Goal: Task Accomplishment & Management: Use online tool/utility

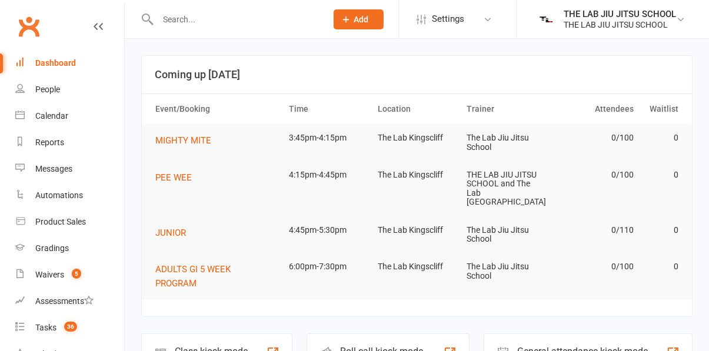
click at [231, 347] on div "Class kiosk mode" at bounding box center [211, 351] width 73 height 11
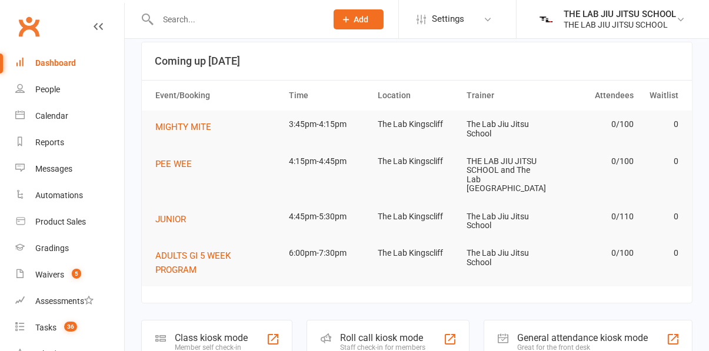
scroll to position [39, 0]
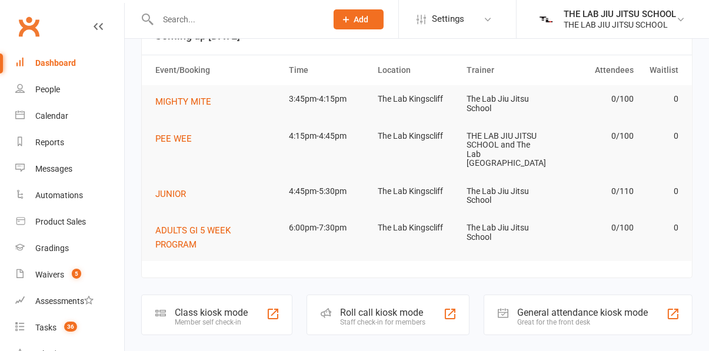
click at [221, 307] on div "Class kiosk mode" at bounding box center [211, 312] width 73 height 11
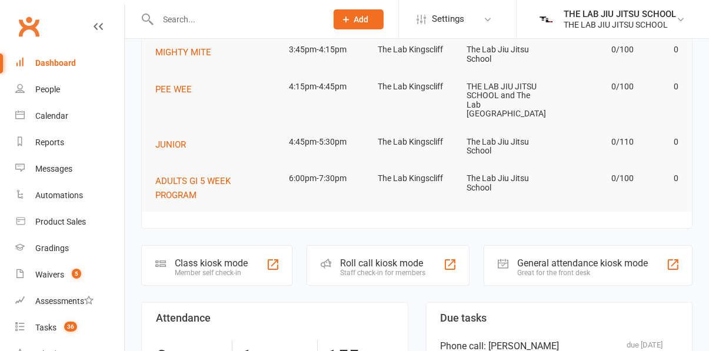
scroll to position [81, 0]
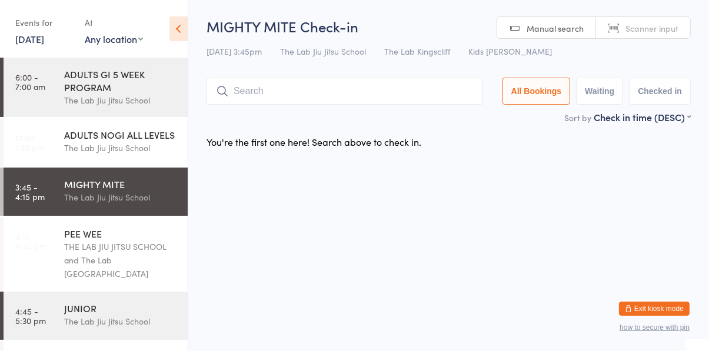
click at [299, 95] on input "search" at bounding box center [345, 91] width 277 height 27
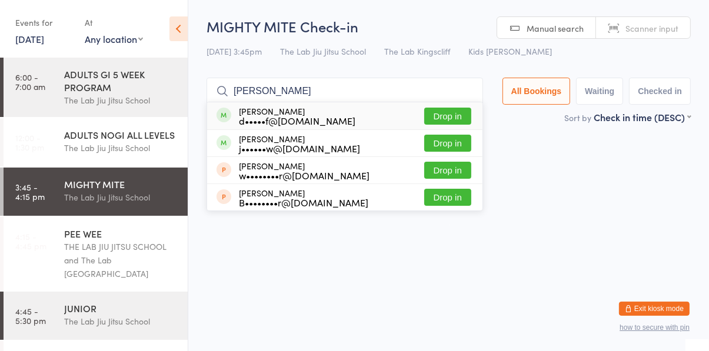
type input "[PERSON_NAME]"
click at [457, 117] on button "Drop in" at bounding box center [447, 116] width 47 height 17
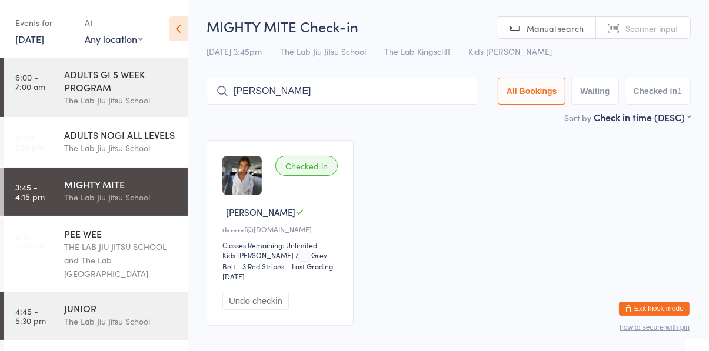
type input "[PERSON_NAME]"
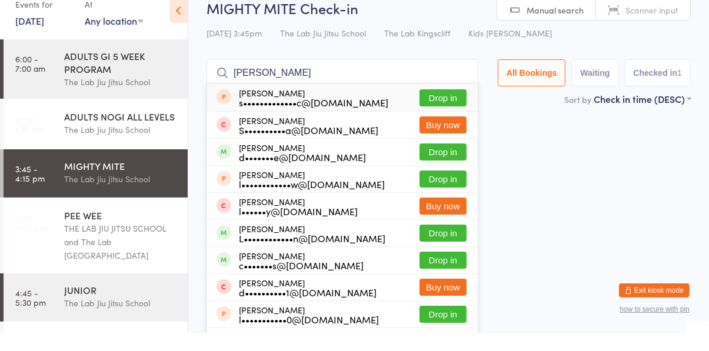
click at [460, 174] on button "Drop in" at bounding box center [443, 170] width 47 height 17
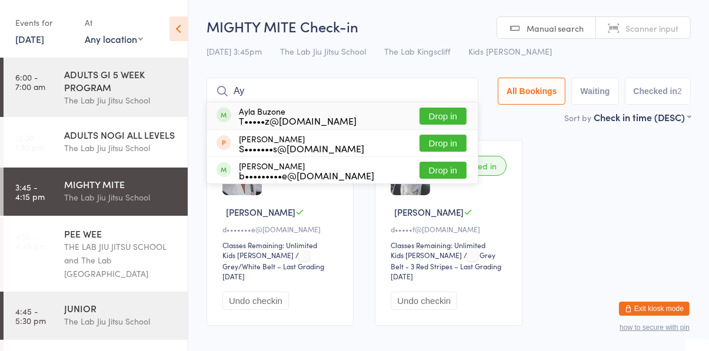
type input "A"
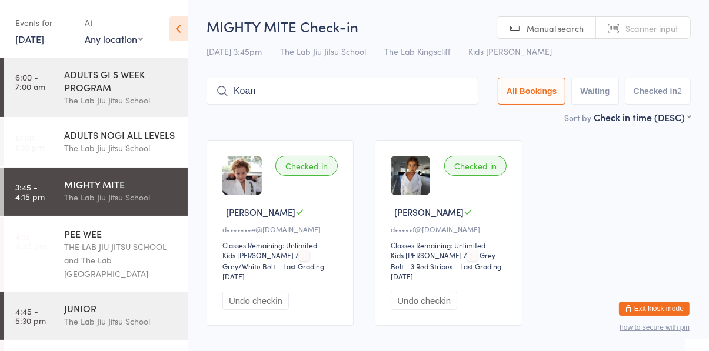
type input "Koan"
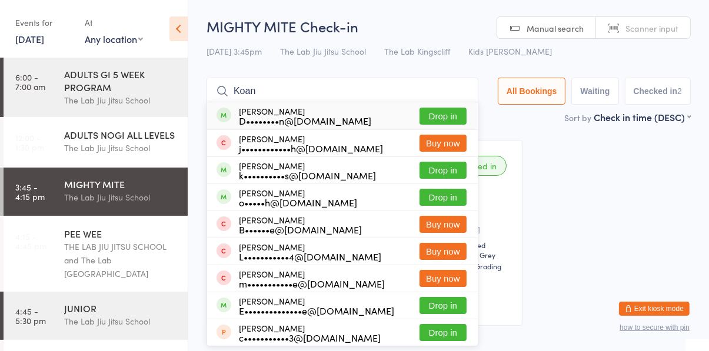
click at [455, 115] on button "Drop in" at bounding box center [443, 116] width 47 height 17
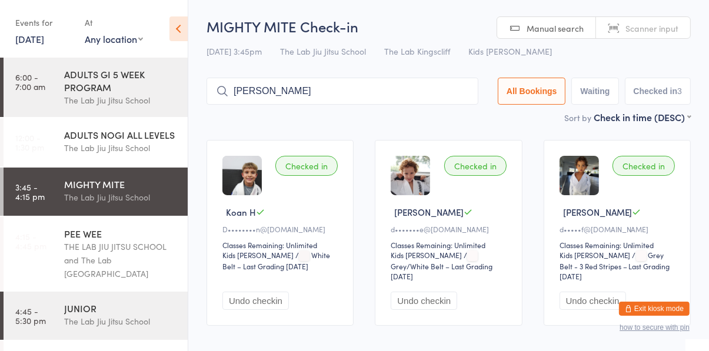
type input "[PERSON_NAME]"
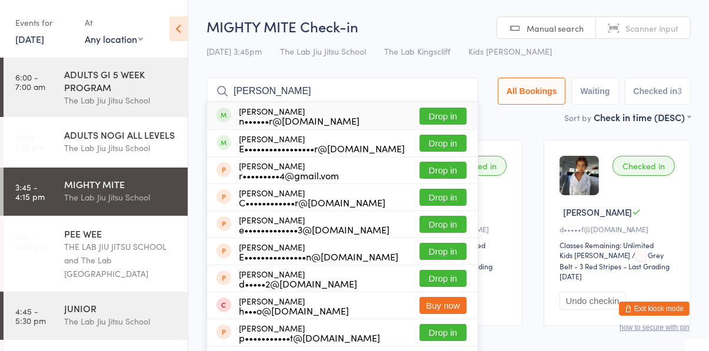
click at [448, 118] on button "Drop in" at bounding box center [443, 116] width 47 height 17
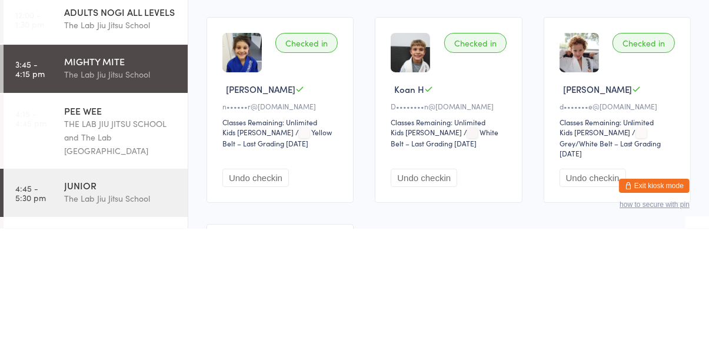
click at [258, 297] on button "Undo checkin" at bounding box center [256, 301] width 67 height 18
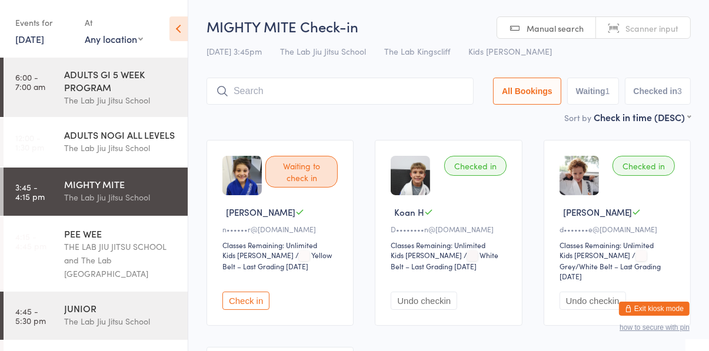
click at [323, 91] on input "search" at bounding box center [340, 91] width 267 height 27
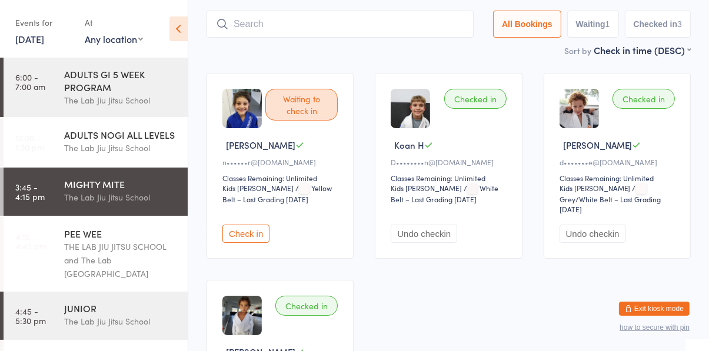
scroll to position [78, 0]
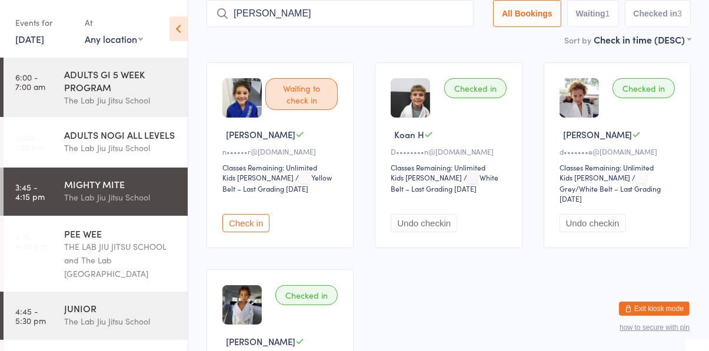
type input "[PERSON_NAME]"
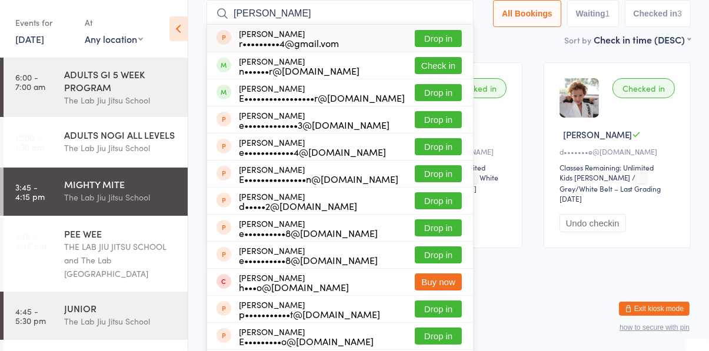
click at [448, 95] on button "Drop in" at bounding box center [438, 92] width 47 height 17
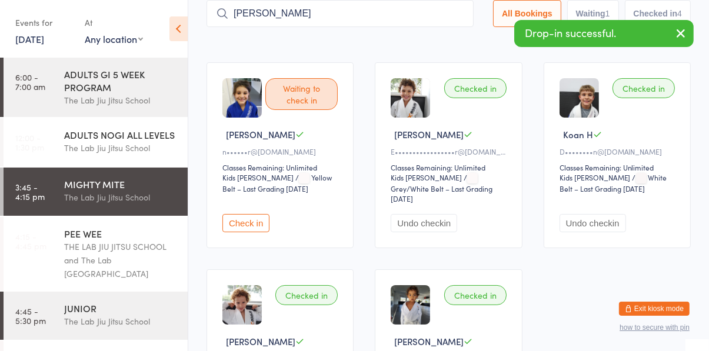
type input "[PERSON_NAME]"
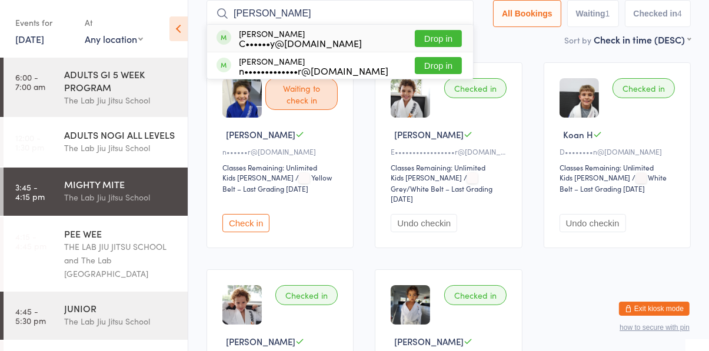
click at [442, 68] on button "Drop in" at bounding box center [438, 65] width 47 height 17
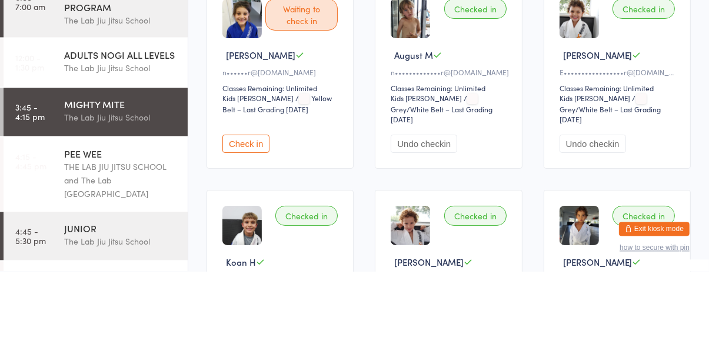
click at [426, 216] on button "Undo checkin" at bounding box center [424, 223] width 67 height 18
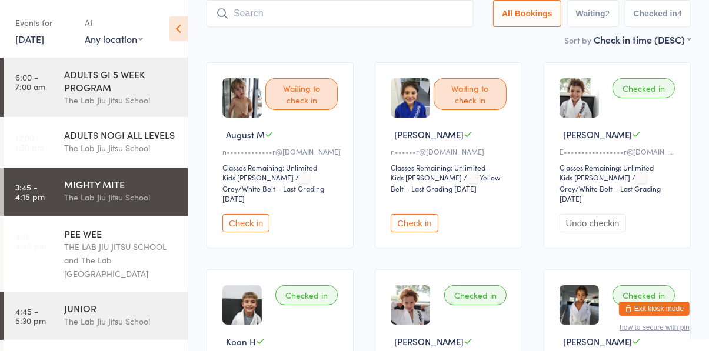
click at [327, 19] on input "search" at bounding box center [340, 13] width 267 height 27
type input "[PERSON_NAME]"
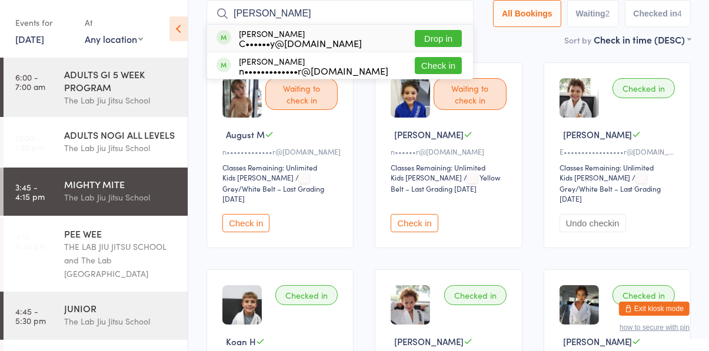
click at [444, 40] on button "Drop in" at bounding box center [438, 38] width 47 height 17
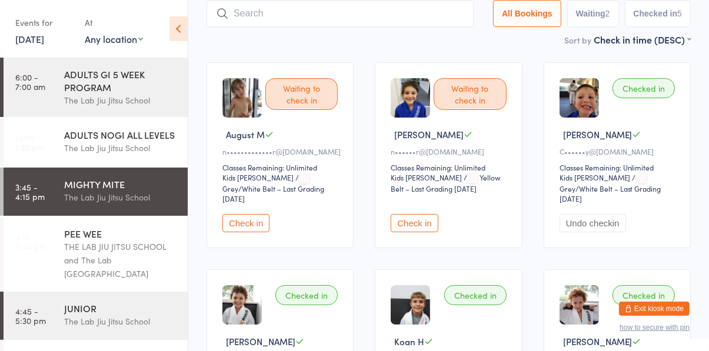
click at [254, 217] on button "Check in" at bounding box center [246, 223] width 47 height 18
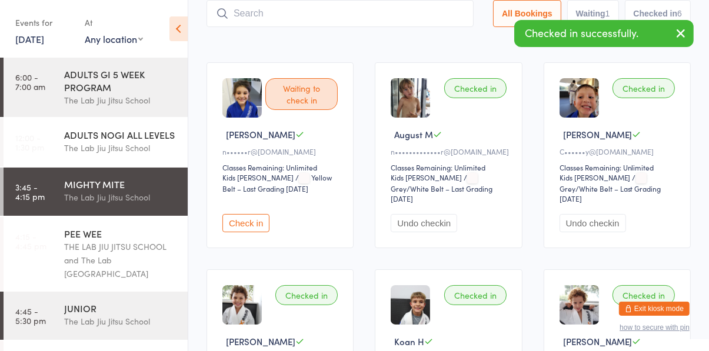
click at [306, 16] on input "search" at bounding box center [340, 13] width 267 height 27
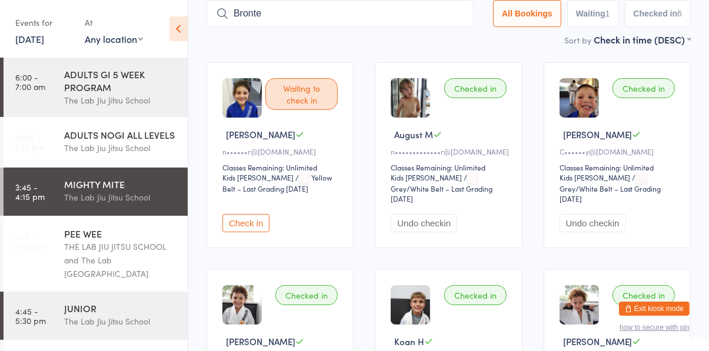
type input "Bronte"
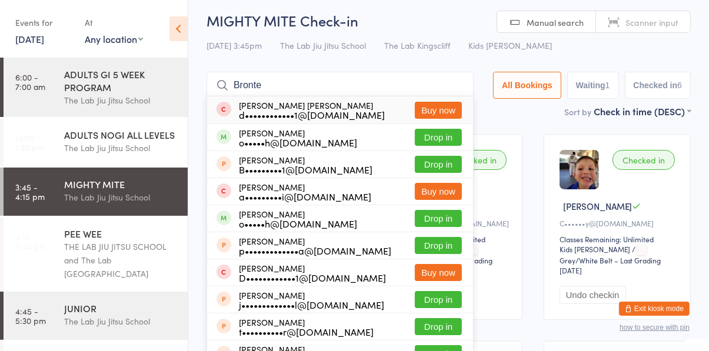
scroll to position [0, 0]
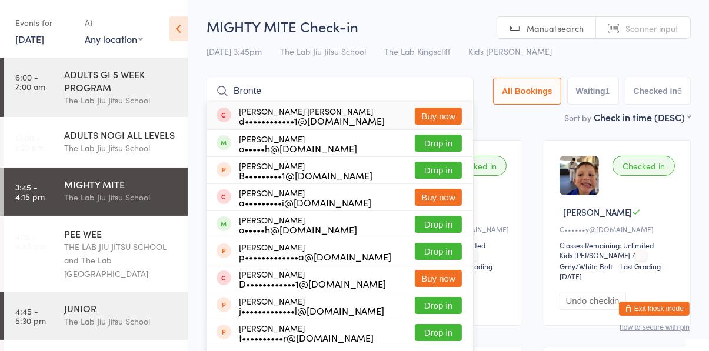
click at [461, 91] on input "Bronte" at bounding box center [340, 91] width 267 height 27
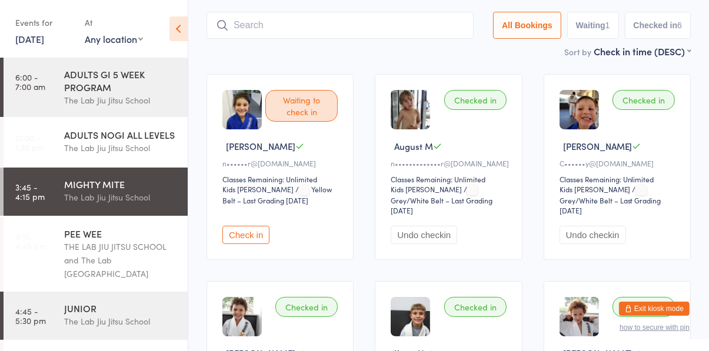
scroll to position [78, 0]
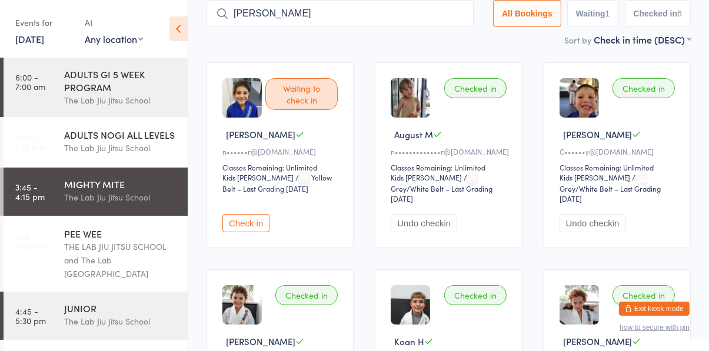
type input "[PERSON_NAME]"
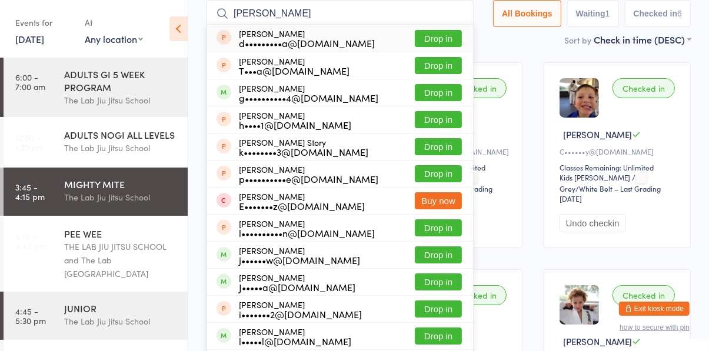
click at [441, 95] on button "Drop in" at bounding box center [438, 92] width 47 height 17
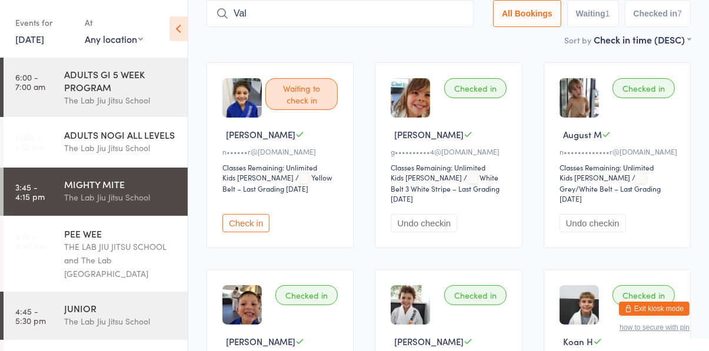
type input "Val"
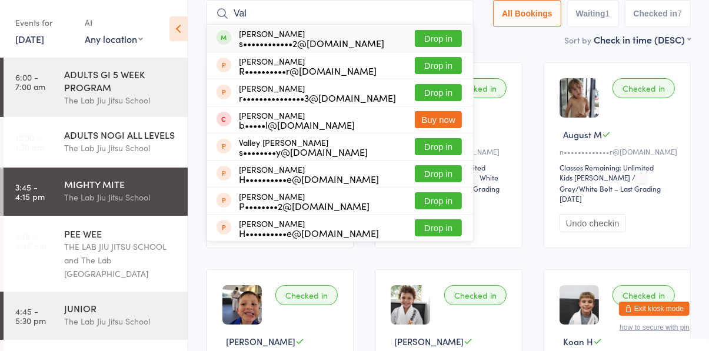
click at [440, 42] on button "Drop in" at bounding box center [438, 38] width 47 height 17
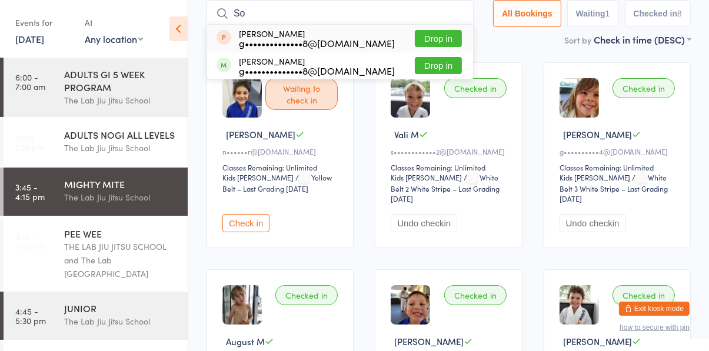
type input "S"
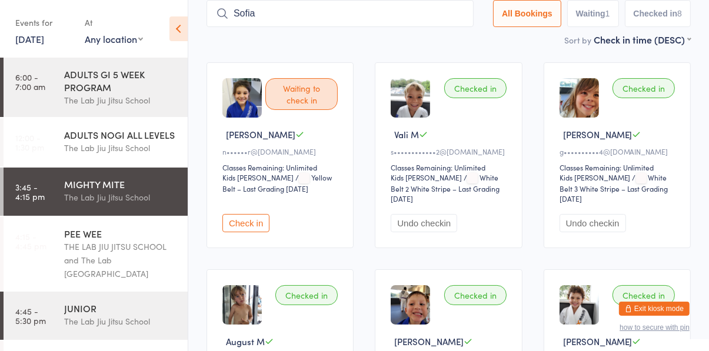
type input "Sofia"
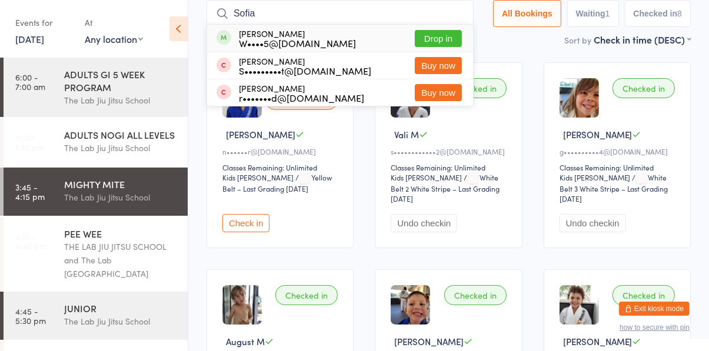
click at [442, 42] on button "Drop in" at bounding box center [438, 38] width 47 height 17
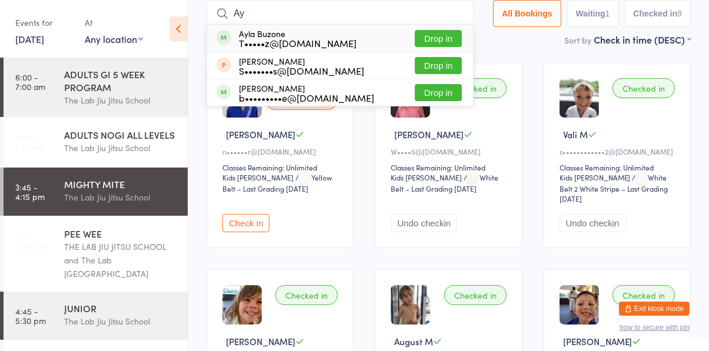
type input "A"
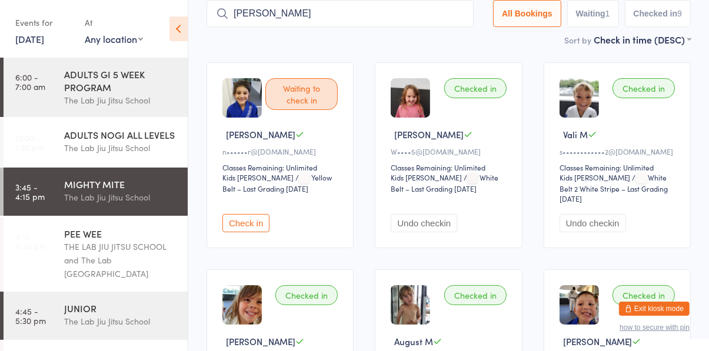
type input "[PERSON_NAME]"
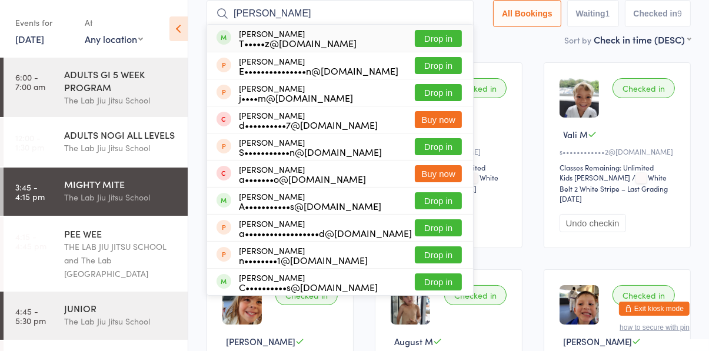
click at [449, 41] on button "Drop in" at bounding box center [438, 38] width 47 height 17
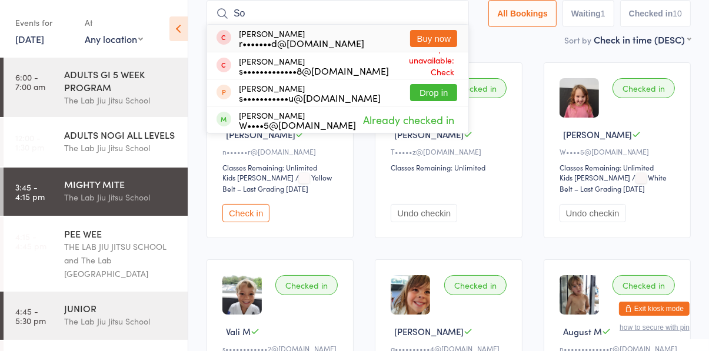
type input "S"
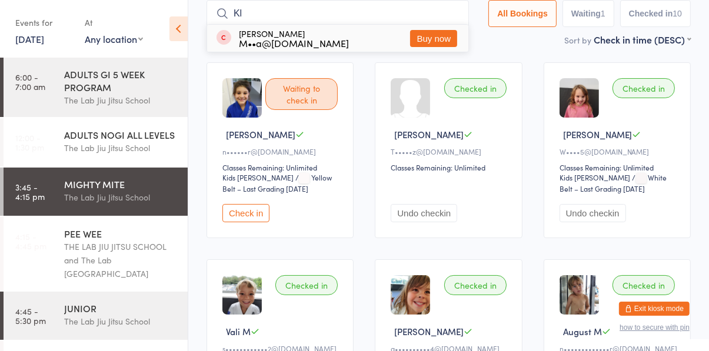
type input "K"
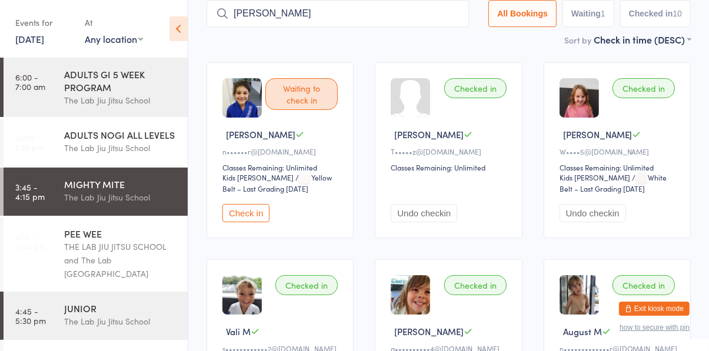
type input "[PERSON_NAME]"
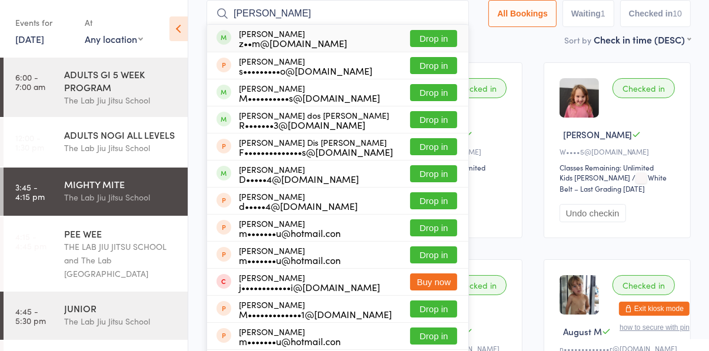
click at [440, 97] on button "Drop in" at bounding box center [433, 92] width 47 height 17
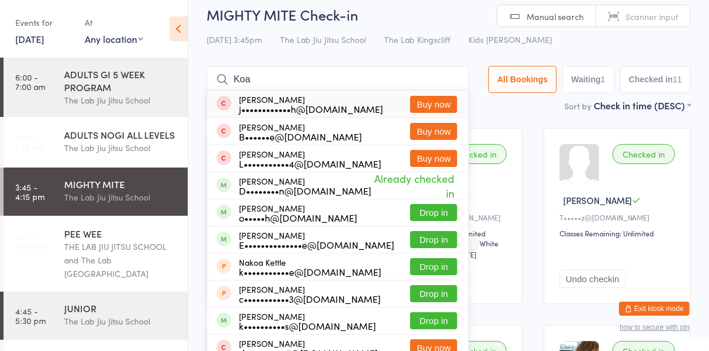
scroll to position [0, 0]
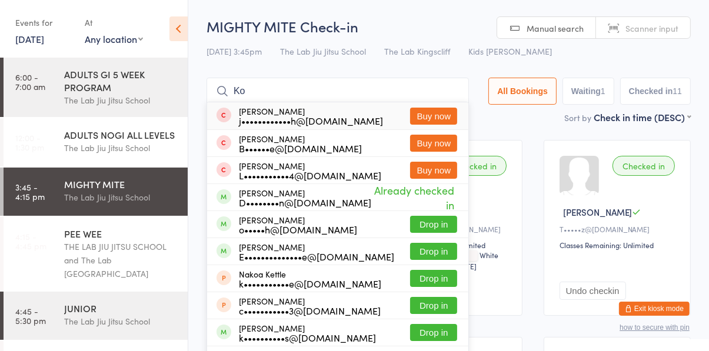
type input "K"
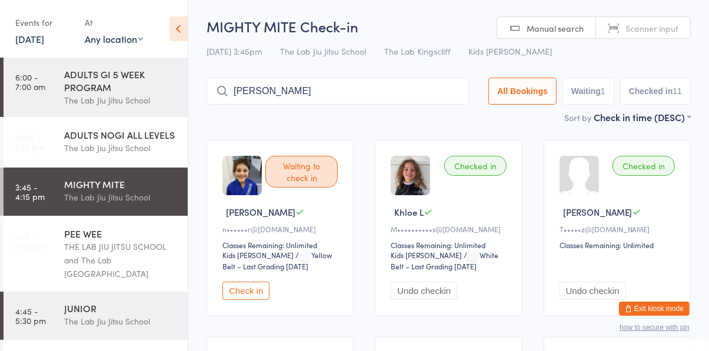
type input "[PERSON_NAME]"
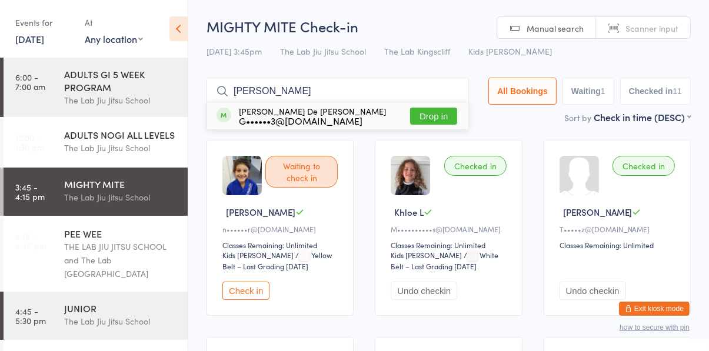
click at [433, 121] on button "Drop in" at bounding box center [433, 116] width 47 height 17
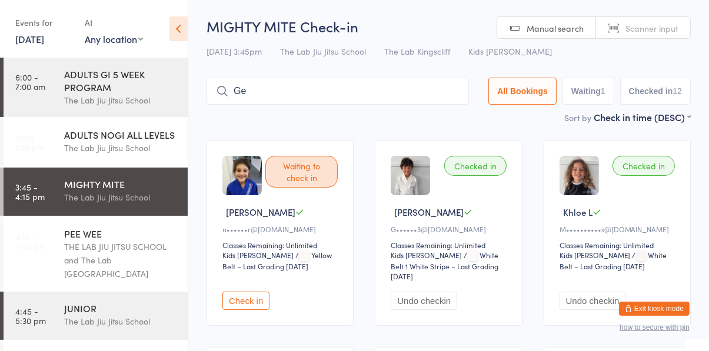
type input "G"
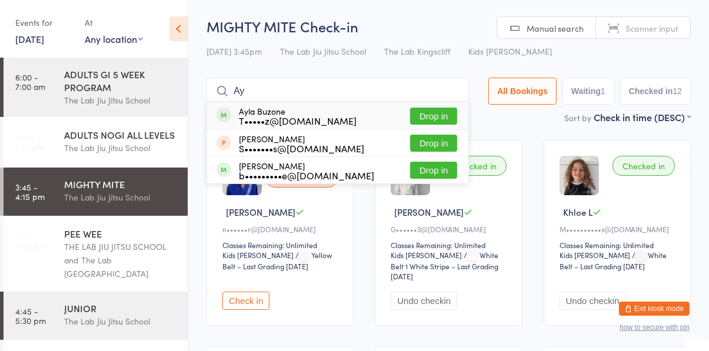
type input "A"
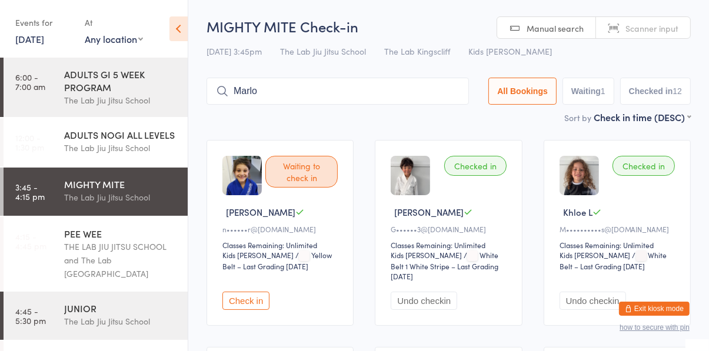
type input "Marlo"
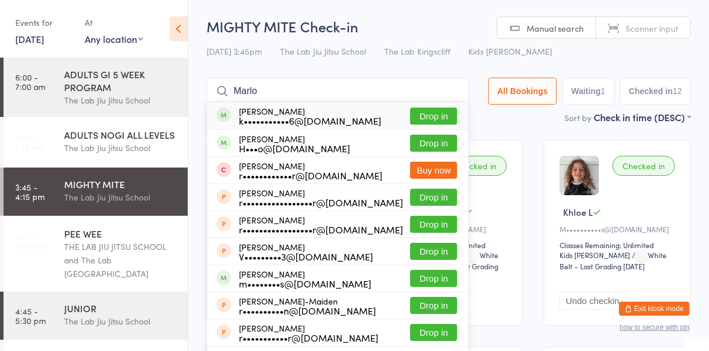
click at [440, 121] on button "Drop in" at bounding box center [433, 116] width 47 height 17
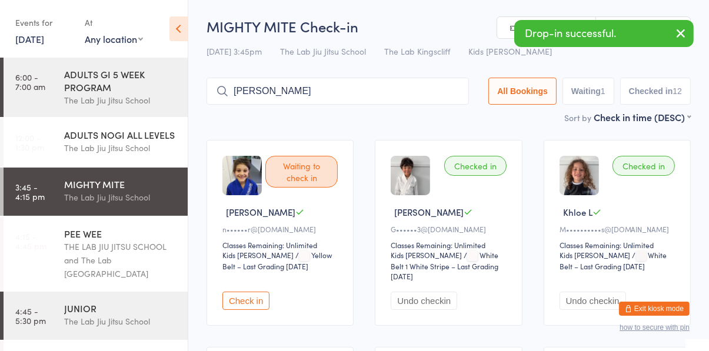
type input "[PERSON_NAME]"
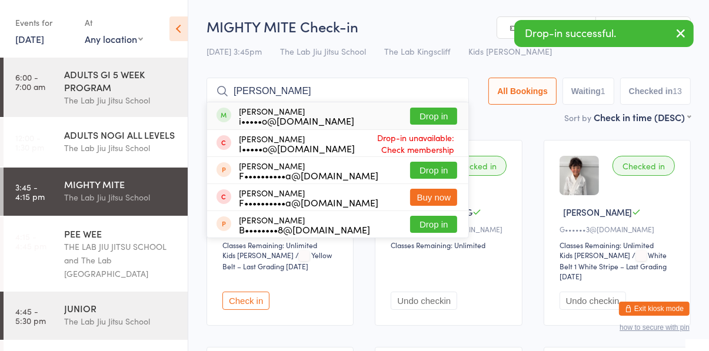
click at [437, 117] on button "Drop in" at bounding box center [433, 116] width 47 height 17
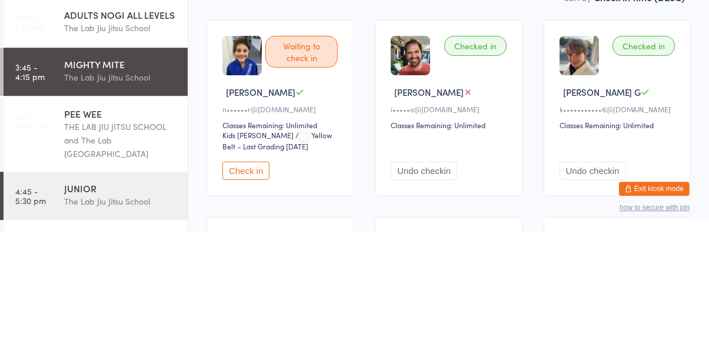
click at [435, 297] on button "Undo checkin" at bounding box center [424, 291] width 67 height 18
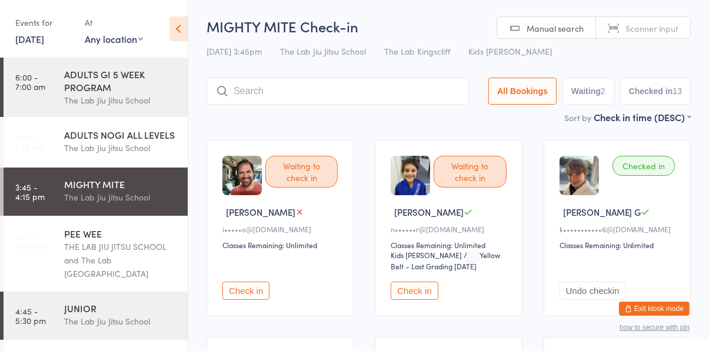
click at [331, 90] on input "search" at bounding box center [338, 91] width 263 height 27
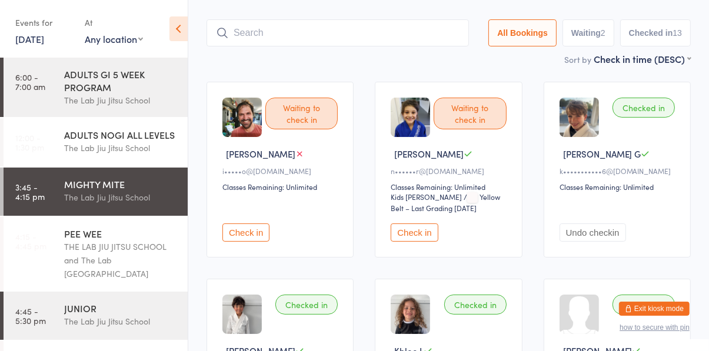
scroll to position [78, 0]
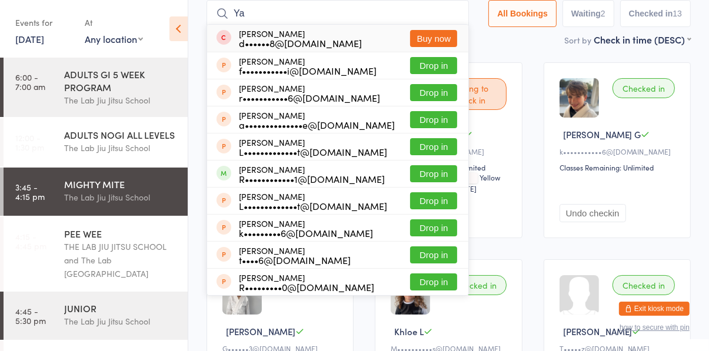
type input "Y"
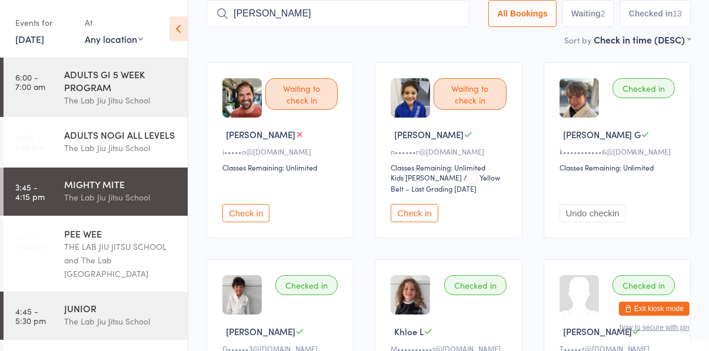
type input "[PERSON_NAME]"
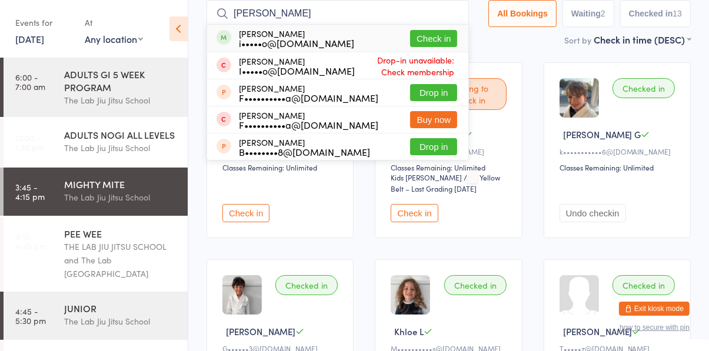
click at [457, 14] on input "[PERSON_NAME]" at bounding box center [338, 13] width 263 height 27
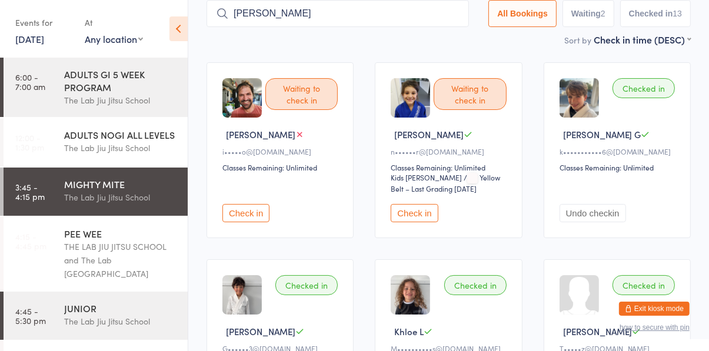
type input "[PERSON_NAME]"
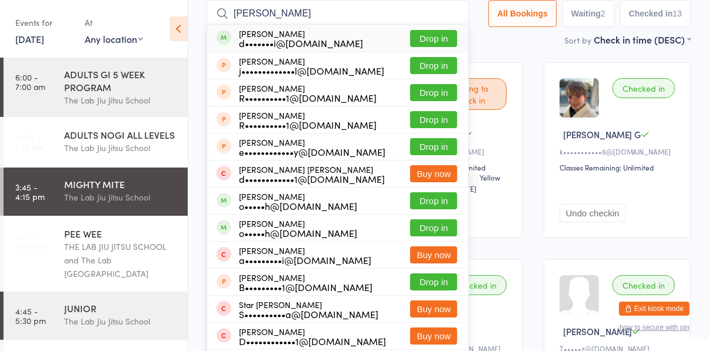
click at [441, 41] on button "Drop in" at bounding box center [433, 38] width 47 height 17
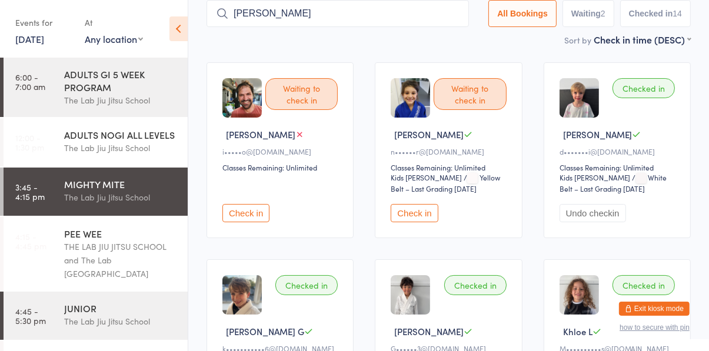
type input "[PERSON_NAME]"
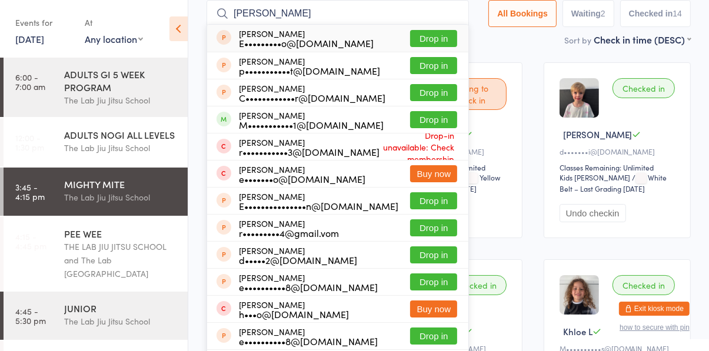
click at [441, 122] on button "Drop in" at bounding box center [433, 119] width 47 height 17
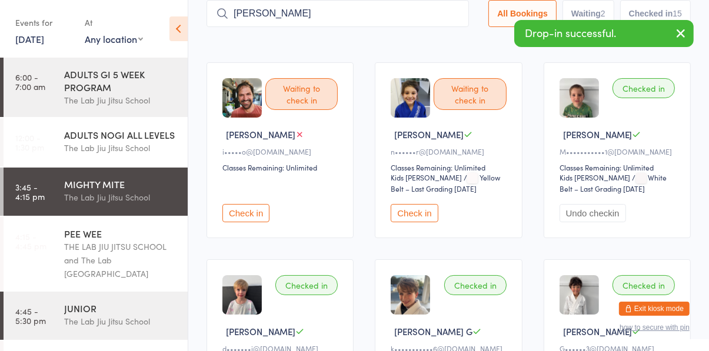
type input "[PERSON_NAME]"
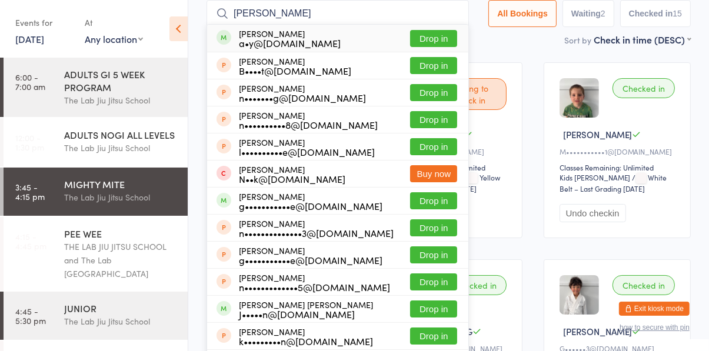
click at [439, 41] on button "Drop in" at bounding box center [433, 38] width 47 height 17
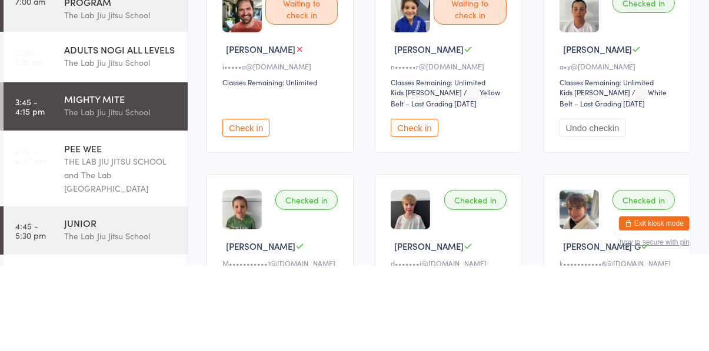
click at [604, 218] on button "Undo checkin" at bounding box center [593, 213] width 67 height 18
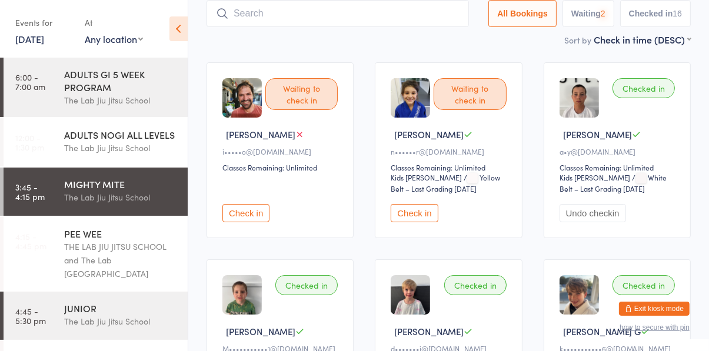
click at [369, 18] on input "search" at bounding box center [338, 13] width 263 height 27
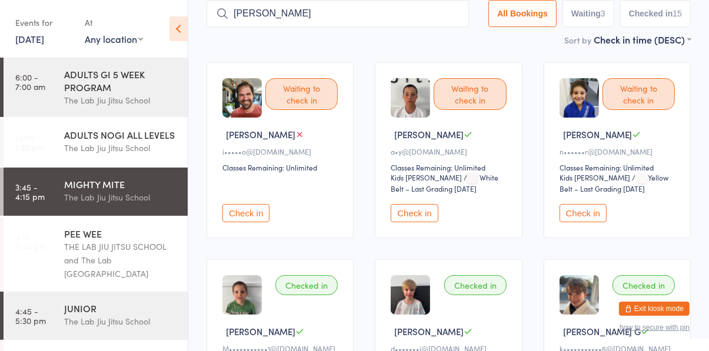
type input "[PERSON_NAME]"
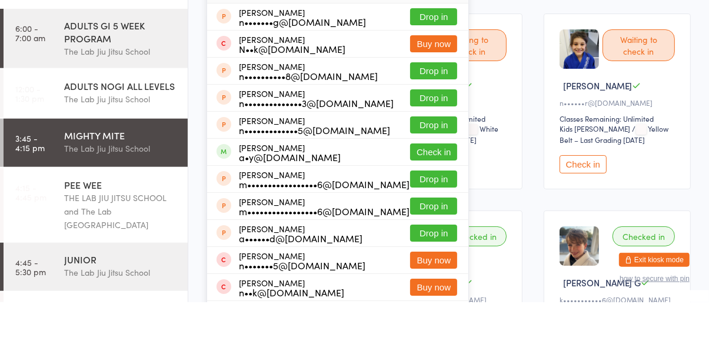
click at [445, 204] on button "Check in" at bounding box center [433, 201] width 47 height 17
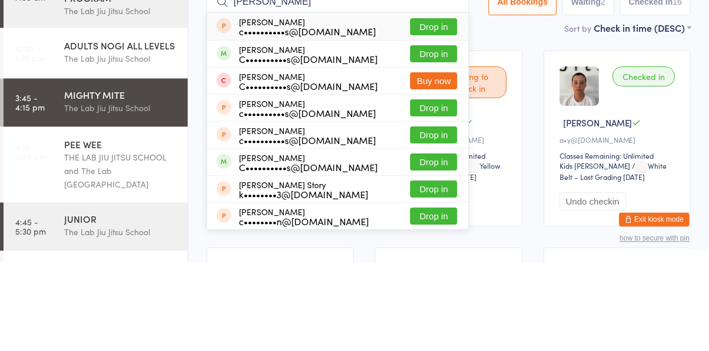
type input "[PERSON_NAME]"
click at [440, 251] on button "Drop in" at bounding box center [433, 251] width 47 height 17
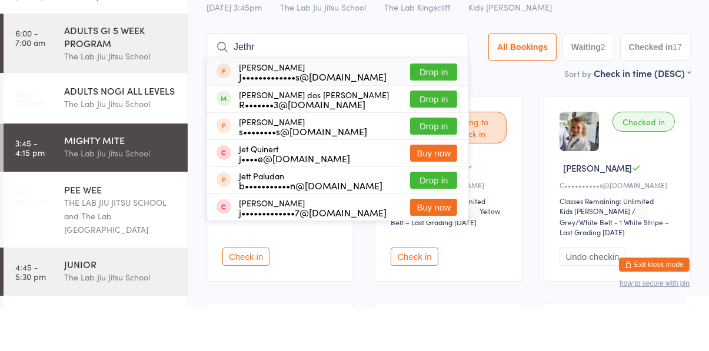
type input "Jethr"
click at [439, 141] on button "Drop in" at bounding box center [433, 143] width 47 height 17
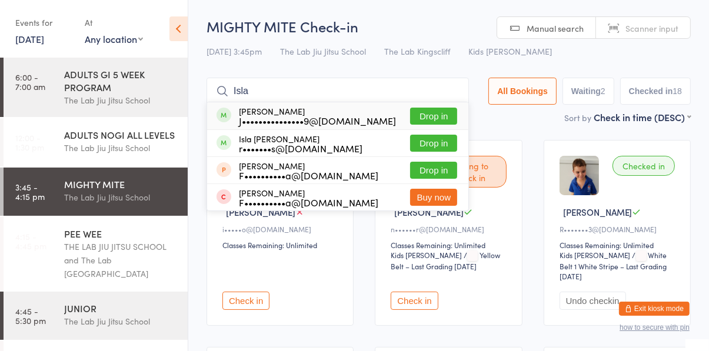
type input "Isla"
click at [439, 113] on button "Drop in" at bounding box center [433, 116] width 47 height 17
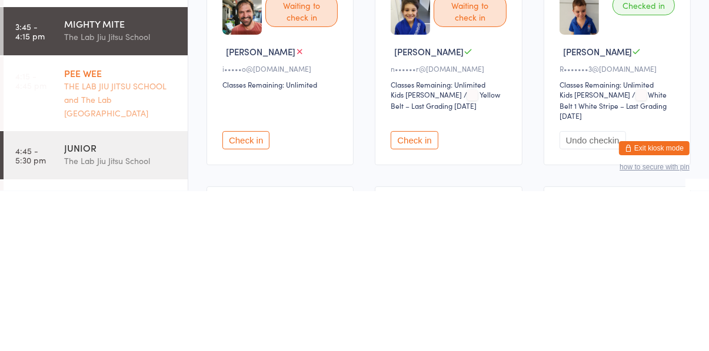
click at [72, 252] on div "THE LAB JIU JITSU SCHOOL and The Lab [GEOGRAPHIC_DATA]" at bounding box center [121, 260] width 114 height 41
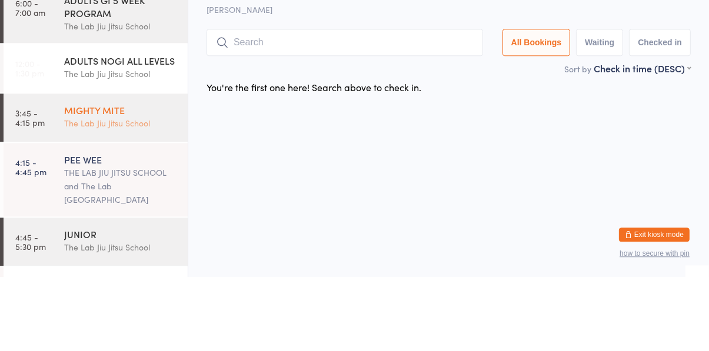
click at [72, 194] on div "The Lab Jiu Jitsu School" at bounding box center [121, 198] width 114 height 14
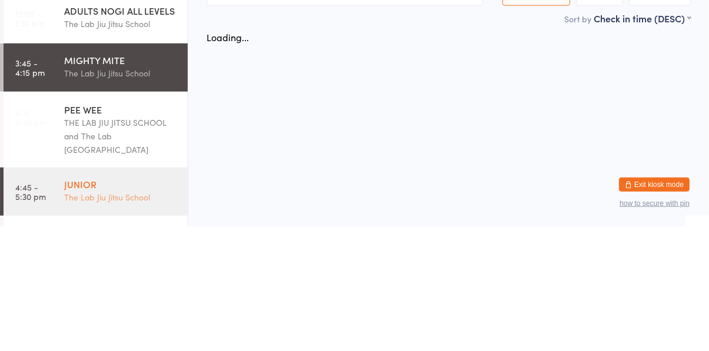
click at [81, 302] on div "JUNIOR" at bounding box center [121, 308] width 114 height 13
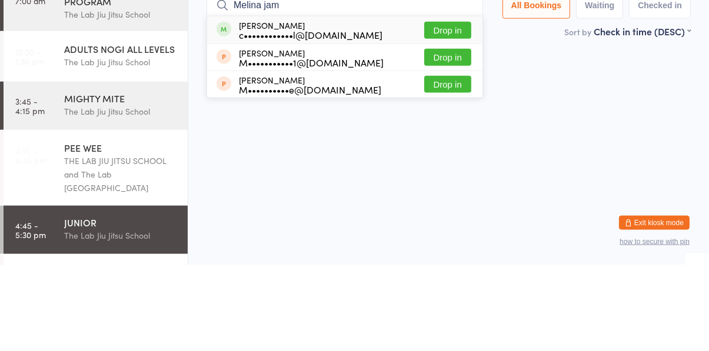
type input "Melina jam"
click at [457, 119] on button "Drop in" at bounding box center [447, 116] width 47 height 17
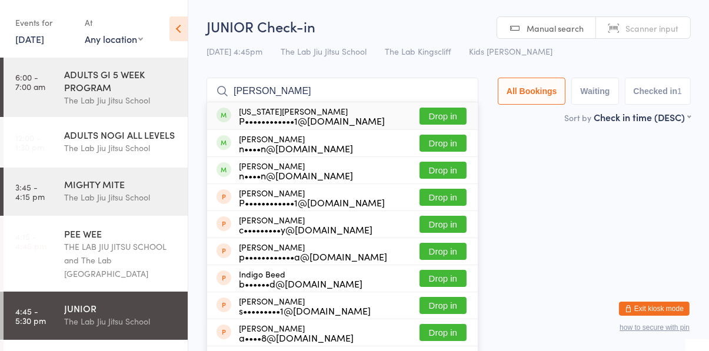
type input "[PERSON_NAME]"
click at [370, 117] on div "[US_STATE][PERSON_NAME] P••••••••••••1@[DOMAIN_NAME] Drop in" at bounding box center [342, 115] width 271 height 27
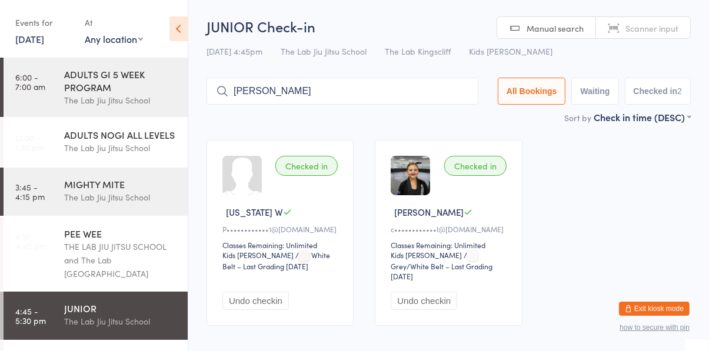
type input "[PERSON_NAME]"
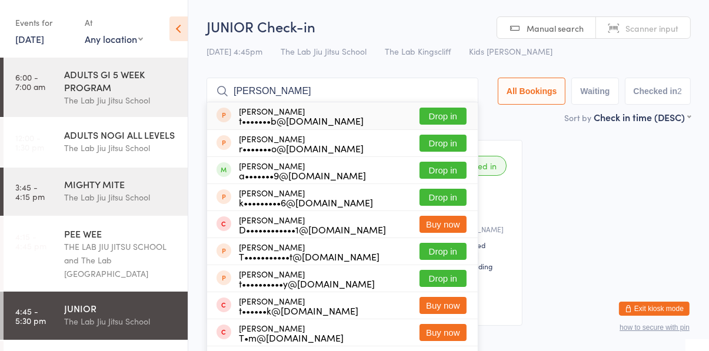
click at [448, 174] on button "Drop in" at bounding box center [443, 170] width 47 height 17
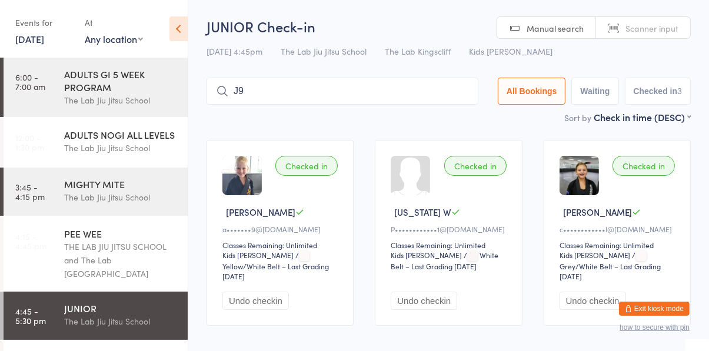
type input "J"
type input "Co4liss"
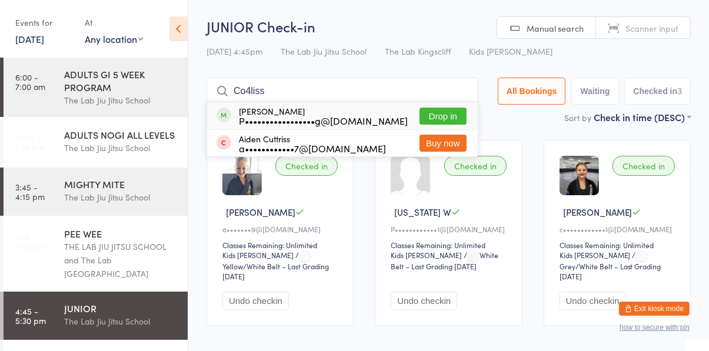
click at [450, 131] on div "Aiden Cuttriss a••••••••••••7@[DOMAIN_NAME] Buy now" at bounding box center [342, 143] width 271 height 26
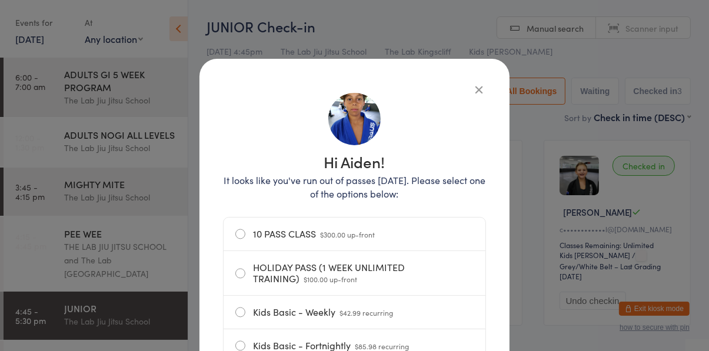
click at [481, 85] on icon "button" at bounding box center [479, 89] width 13 height 13
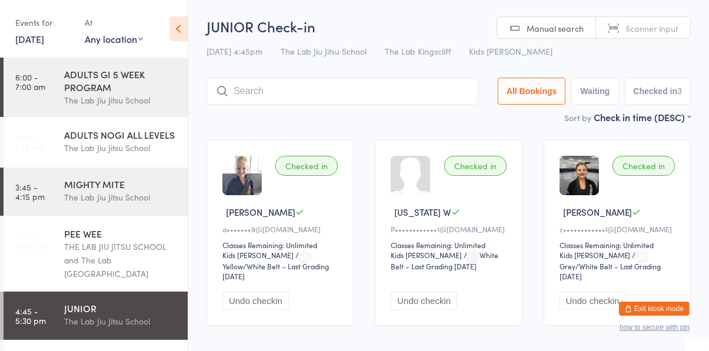
click at [428, 95] on input "search" at bounding box center [343, 91] width 272 height 27
type input "[PERSON_NAME]"
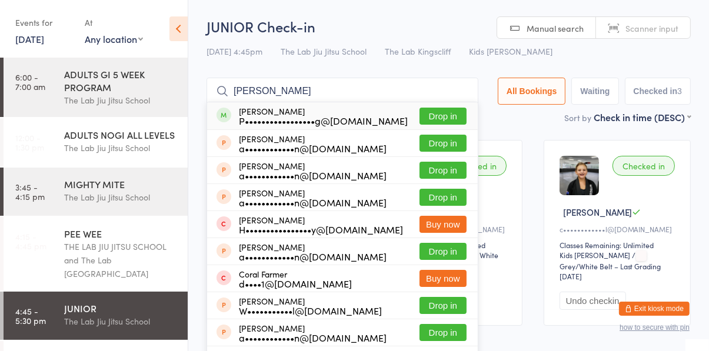
click at [456, 118] on button "Drop in" at bounding box center [443, 116] width 47 height 17
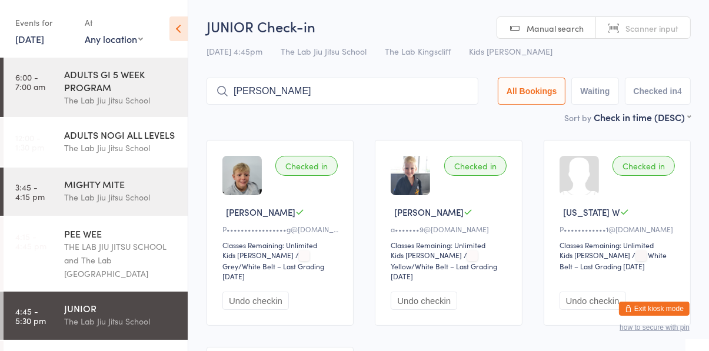
type input "[PERSON_NAME]"
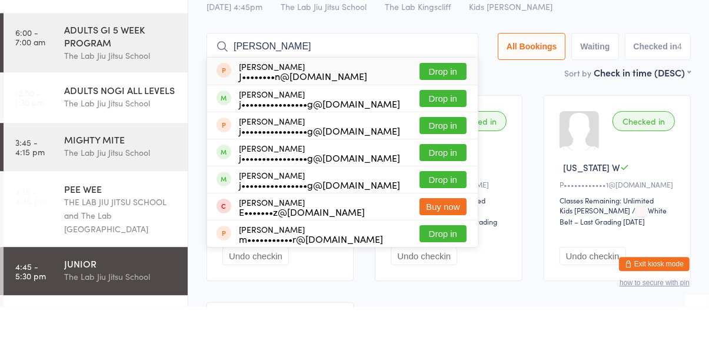
click at [344, 222] on div "[PERSON_NAME] j••••••••••••••••g@[DOMAIN_NAME]" at bounding box center [319, 224] width 161 height 19
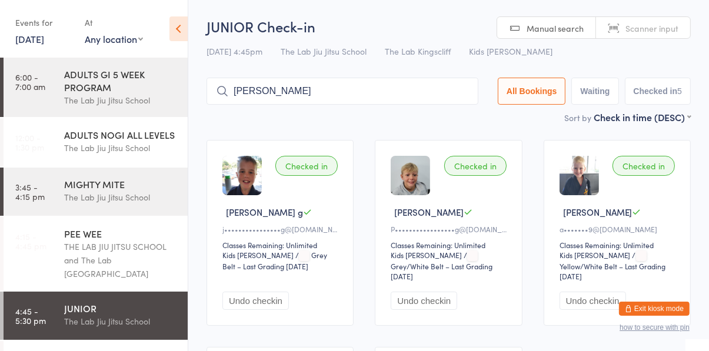
type input "[PERSON_NAME]"
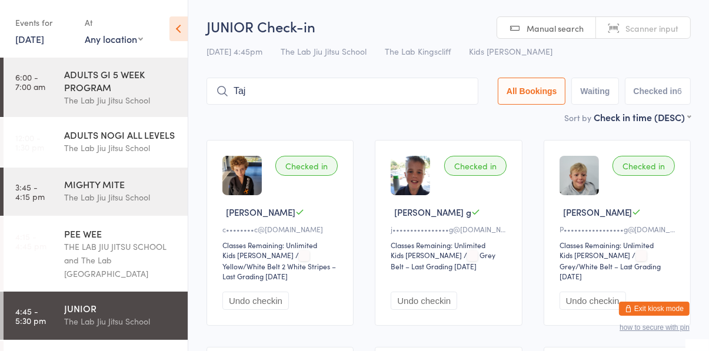
type input "Taj"
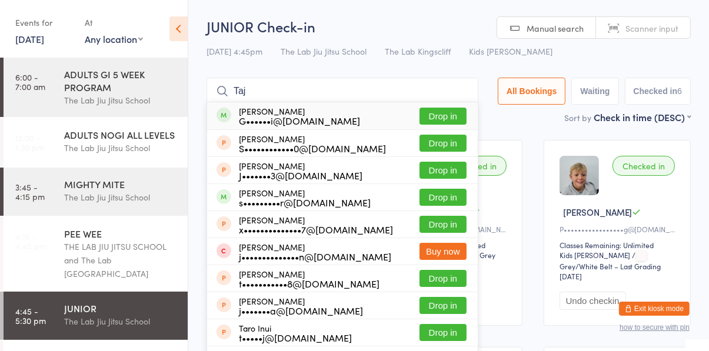
click at [453, 114] on button "Drop in" at bounding box center [443, 116] width 47 height 17
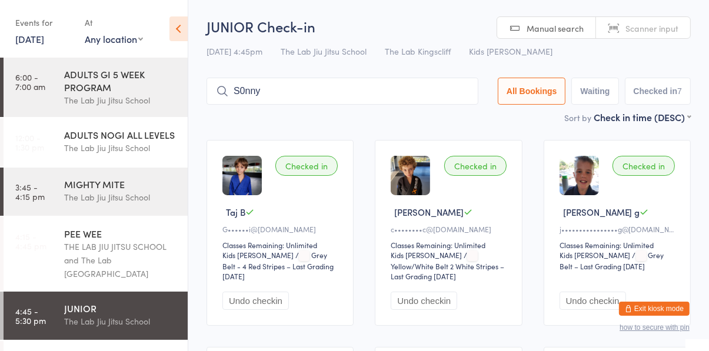
type input "S0nny"
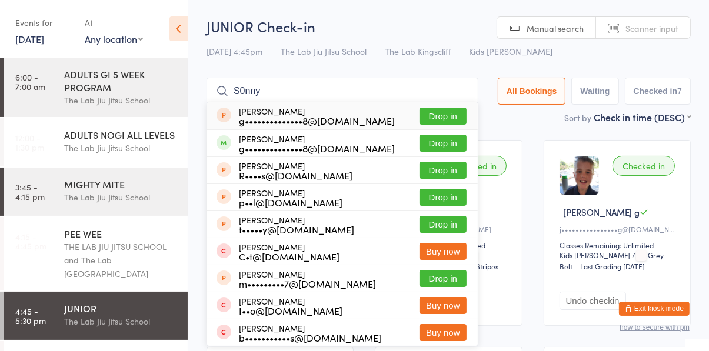
click at [442, 118] on button "Drop in" at bounding box center [443, 116] width 47 height 17
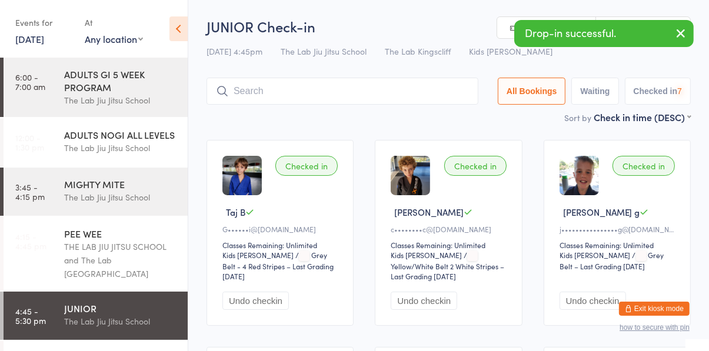
click at [412, 93] on input "search" at bounding box center [343, 91] width 272 height 27
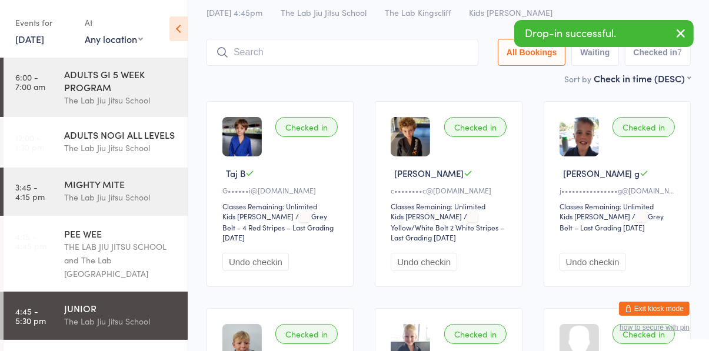
scroll to position [78, 0]
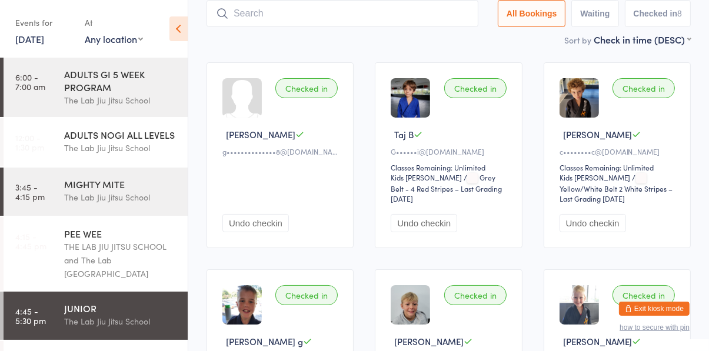
type input "Nath"
type input "[PERSON_NAME]"
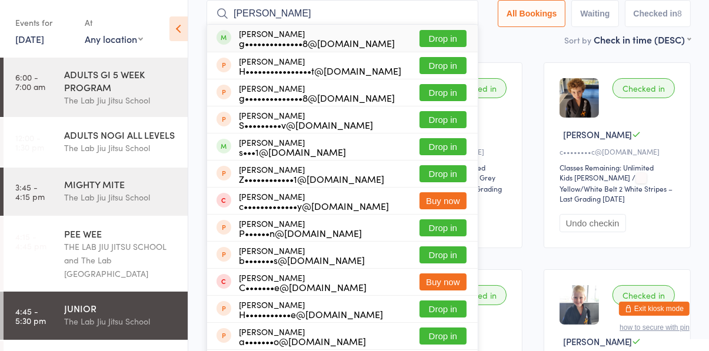
click at [450, 39] on button "Drop in" at bounding box center [443, 38] width 47 height 17
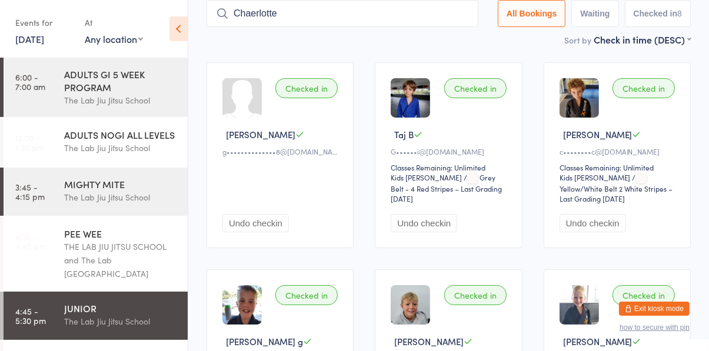
click at [259, 18] on input "Chaerlotte" at bounding box center [343, 13] width 272 height 27
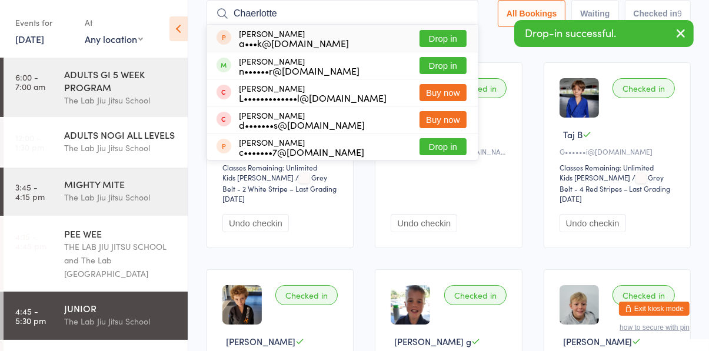
type input "Chaerlotte"
click at [459, 68] on button "Drop in" at bounding box center [443, 65] width 47 height 17
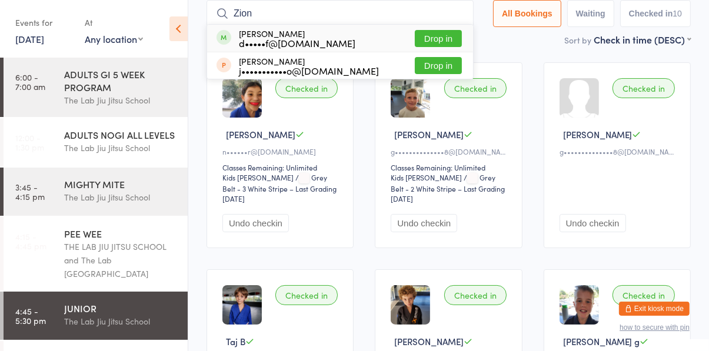
type input "Zion"
click at [443, 42] on button "Drop in" at bounding box center [438, 38] width 47 height 17
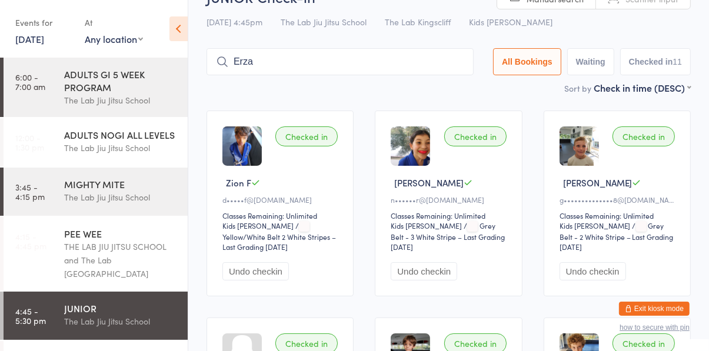
scroll to position [29, 0]
click at [358, 59] on input "Erza" at bounding box center [340, 61] width 267 height 27
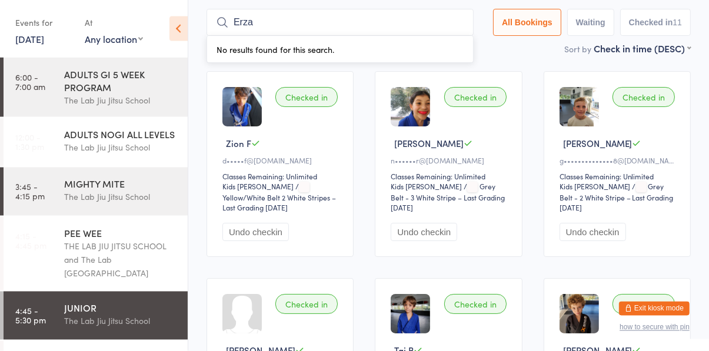
scroll to position [78, 0]
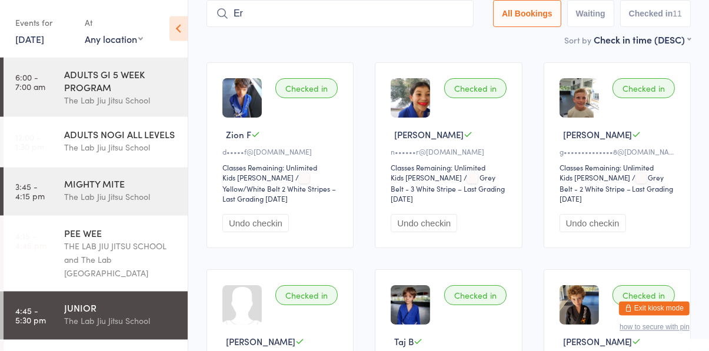
type input "E"
type input "[PERSON_NAME]"
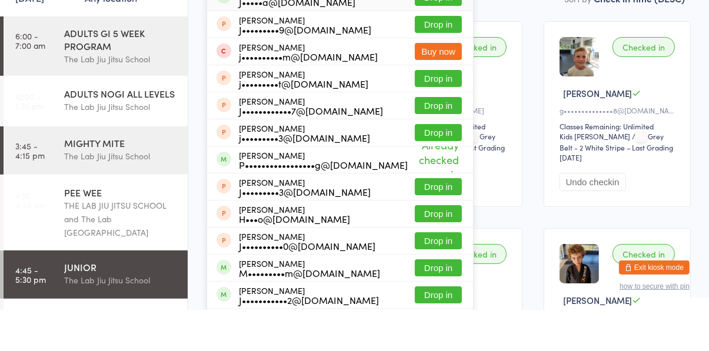
scroll to position [0, 0]
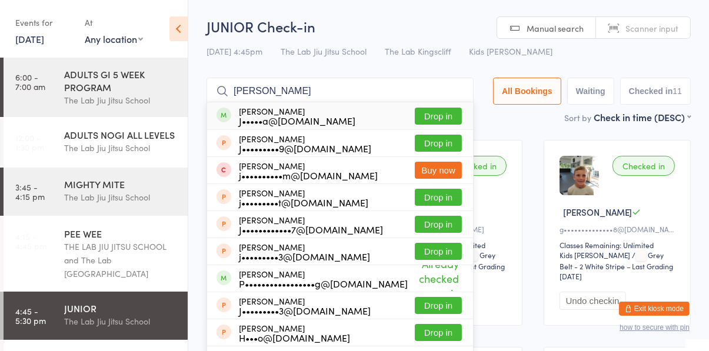
click at [462, 91] on input "[PERSON_NAME]" at bounding box center [340, 91] width 267 height 27
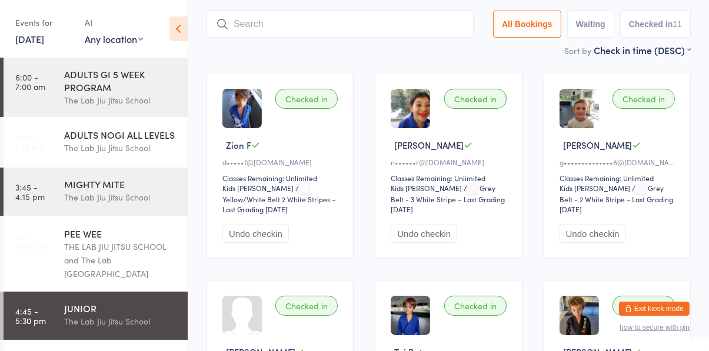
scroll to position [78, 0]
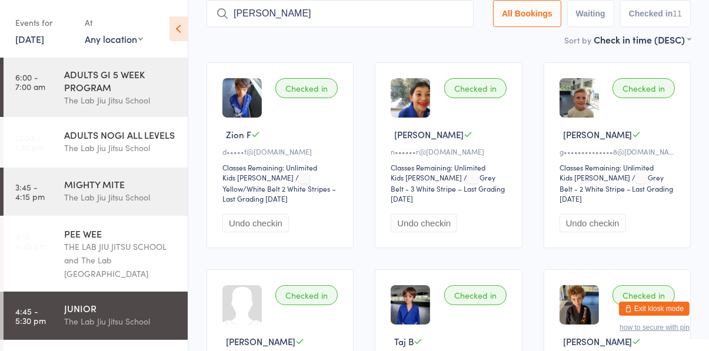
type input "[PERSON_NAME]"
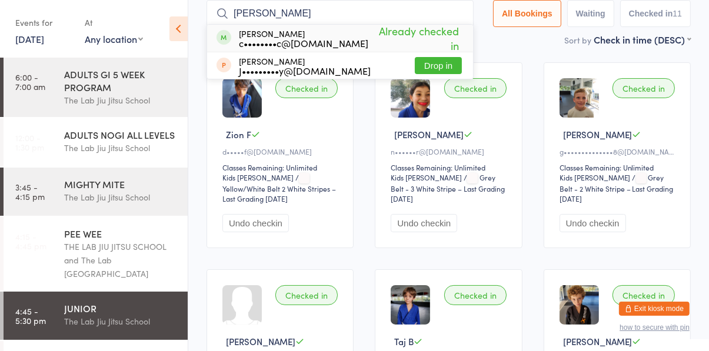
click at [465, 14] on input "[PERSON_NAME]" at bounding box center [340, 13] width 267 height 27
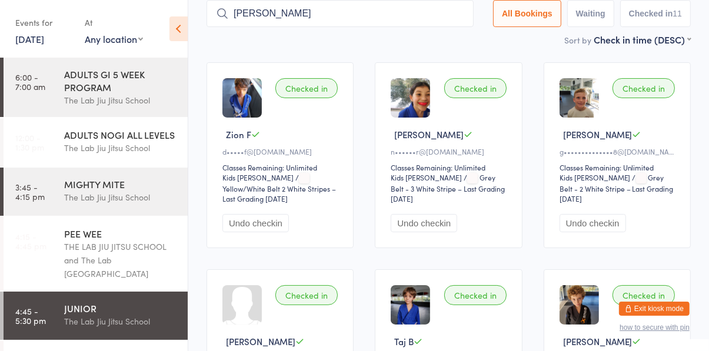
type input "[PERSON_NAME]"
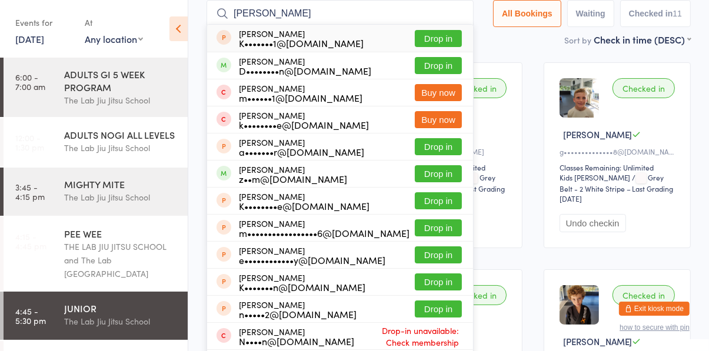
click at [456, 68] on button "Drop in" at bounding box center [438, 65] width 47 height 17
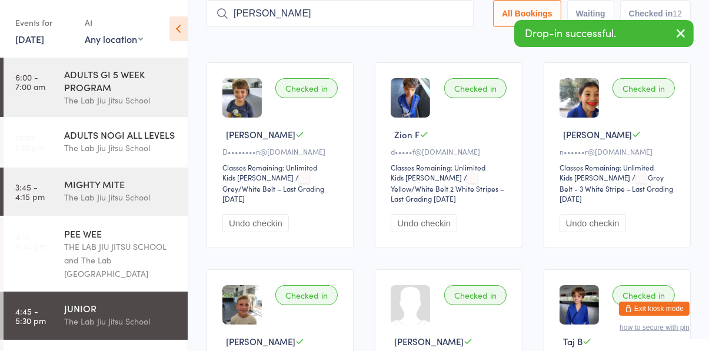
type input "[PERSON_NAME]"
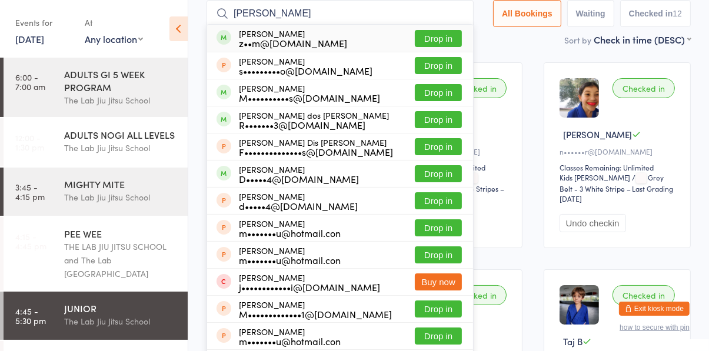
click at [447, 41] on button "Drop in" at bounding box center [438, 38] width 47 height 17
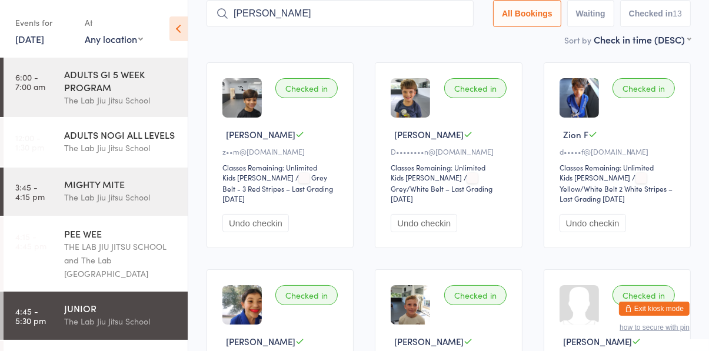
type input "[PERSON_NAME]"
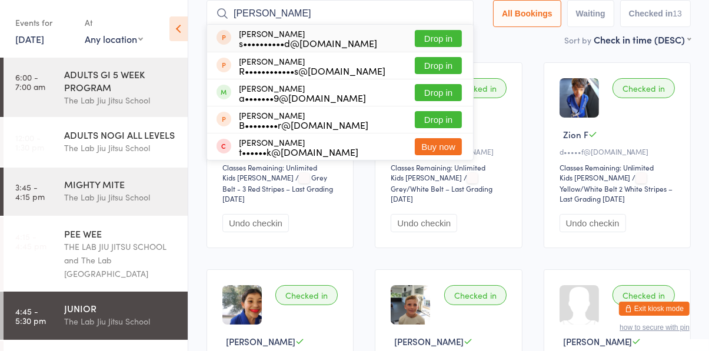
click at [451, 94] on button "Drop in" at bounding box center [438, 92] width 47 height 17
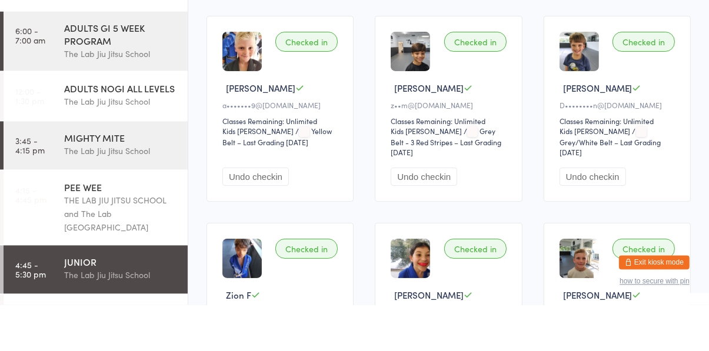
type input "T"
click at [264, 214] on button "Undo checkin" at bounding box center [256, 223] width 67 height 18
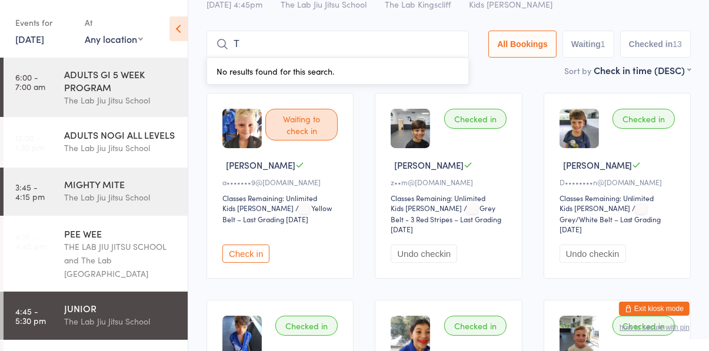
scroll to position [0, 0]
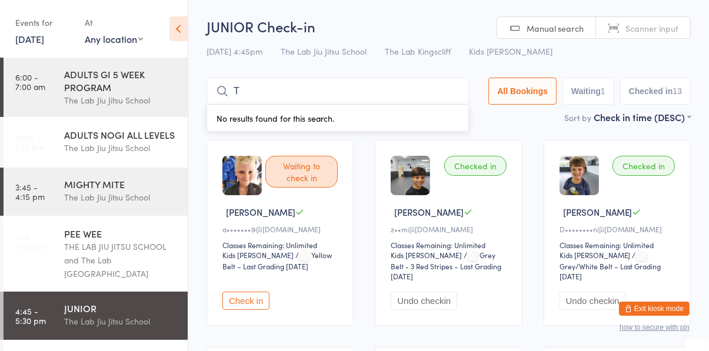
click at [296, 90] on input "T" at bounding box center [338, 91] width 263 height 27
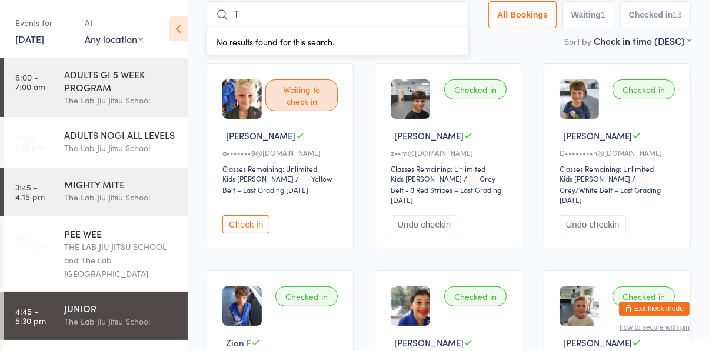
scroll to position [78, 0]
